Goal: Find contact information: Find contact information

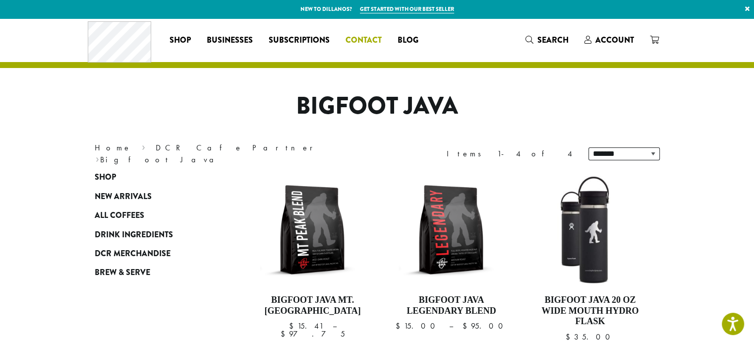
click at [356, 41] on span "Contact" at bounding box center [364, 40] width 36 height 12
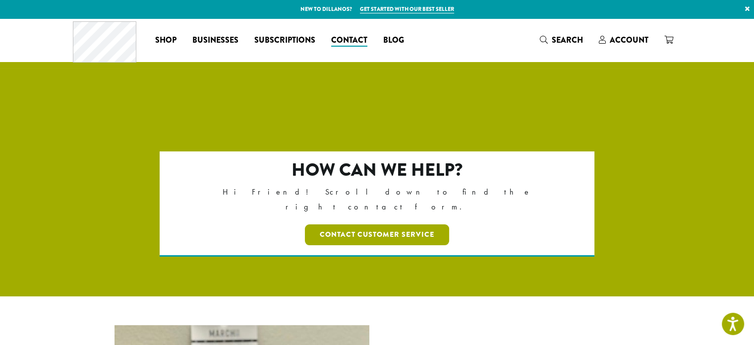
click at [363, 224] on link "Contact Customer Service" at bounding box center [377, 234] width 144 height 21
